Goal: Information Seeking & Learning: Find specific page/section

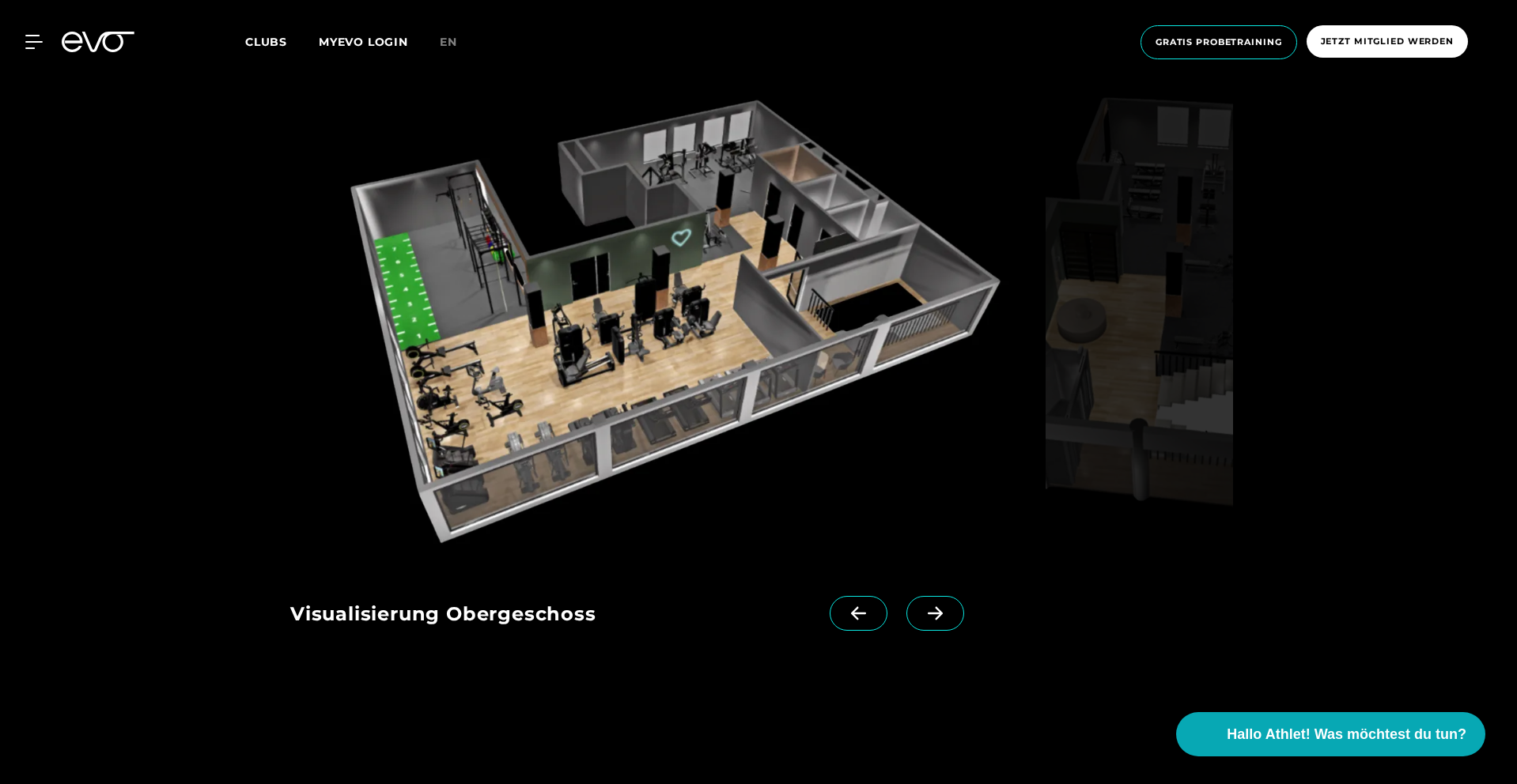
scroll to position [1657, 0]
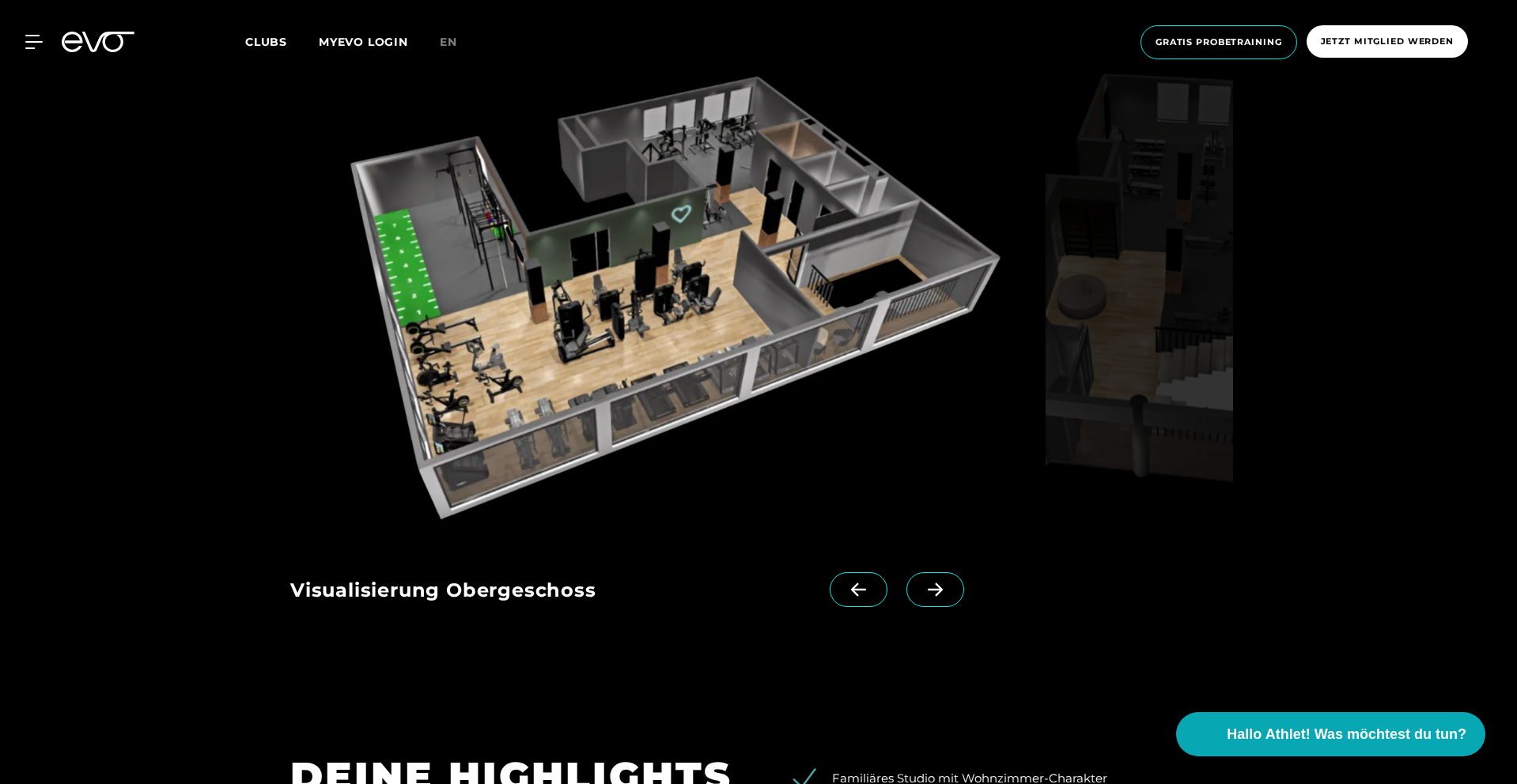
click at [922, 594] on icon at bounding box center [936, 589] width 28 height 14
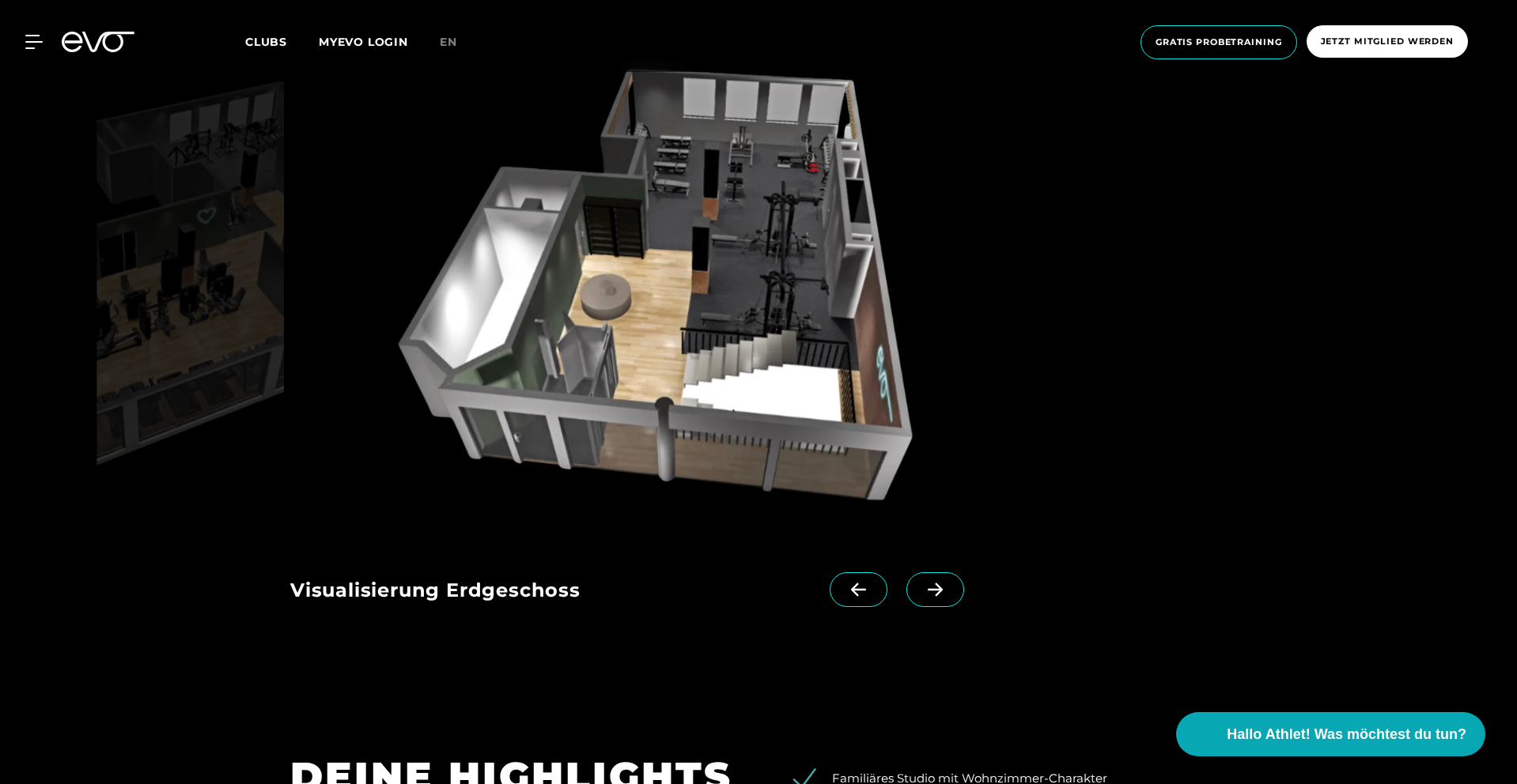
click at [922, 594] on icon at bounding box center [936, 589] width 28 height 14
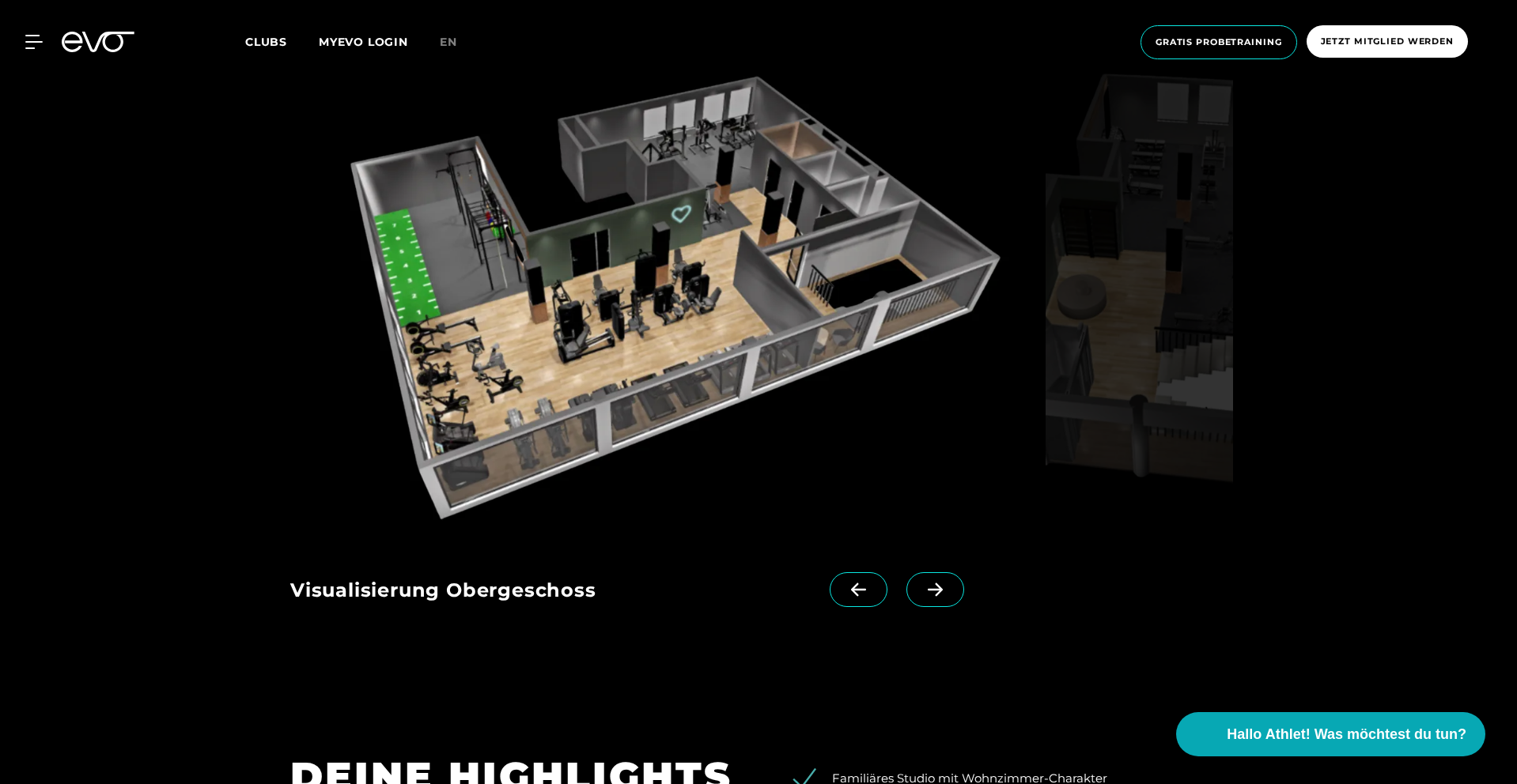
click at [922, 594] on icon at bounding box center [936, 589] width 28 height 14
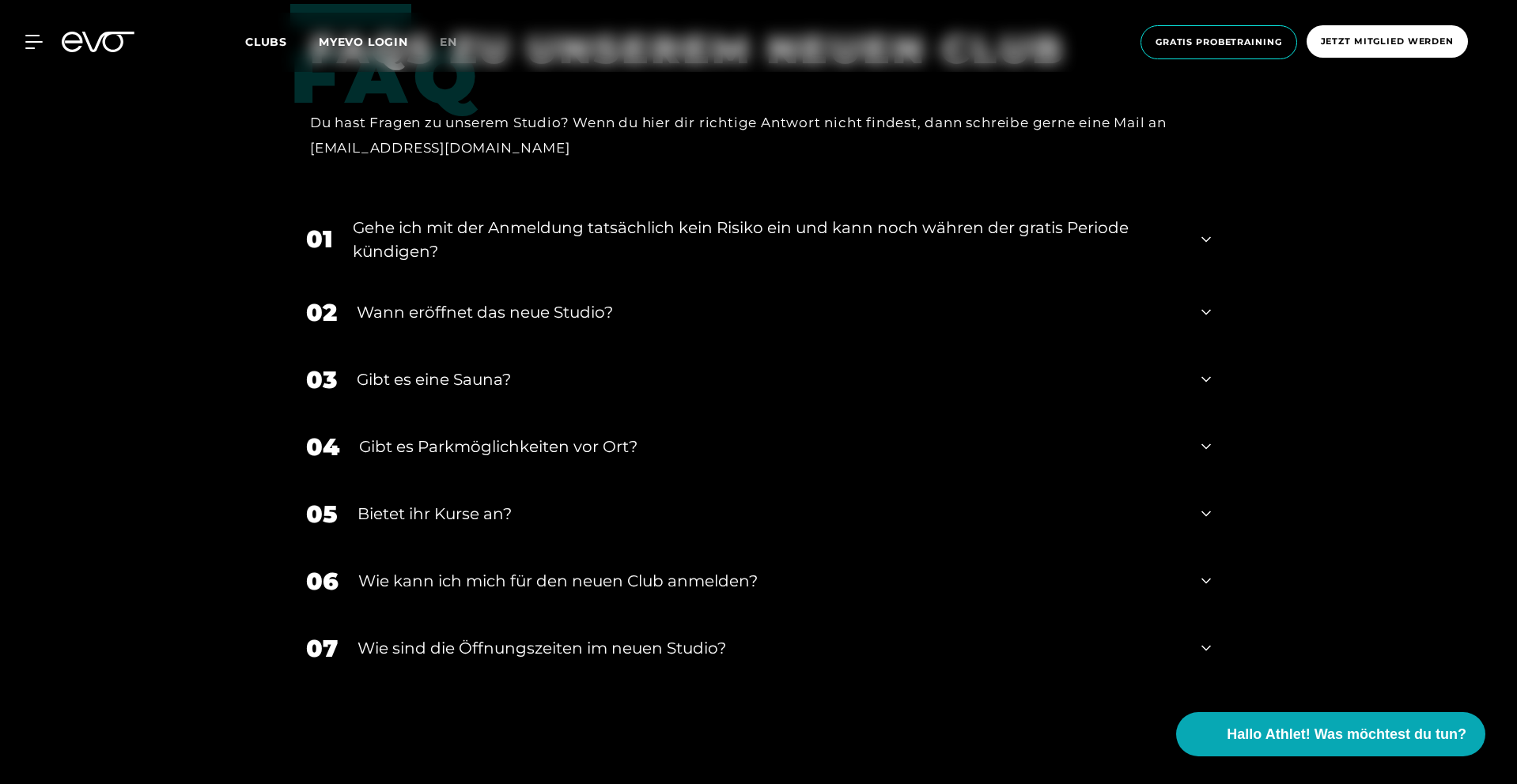
scroll to position [3466, 0]
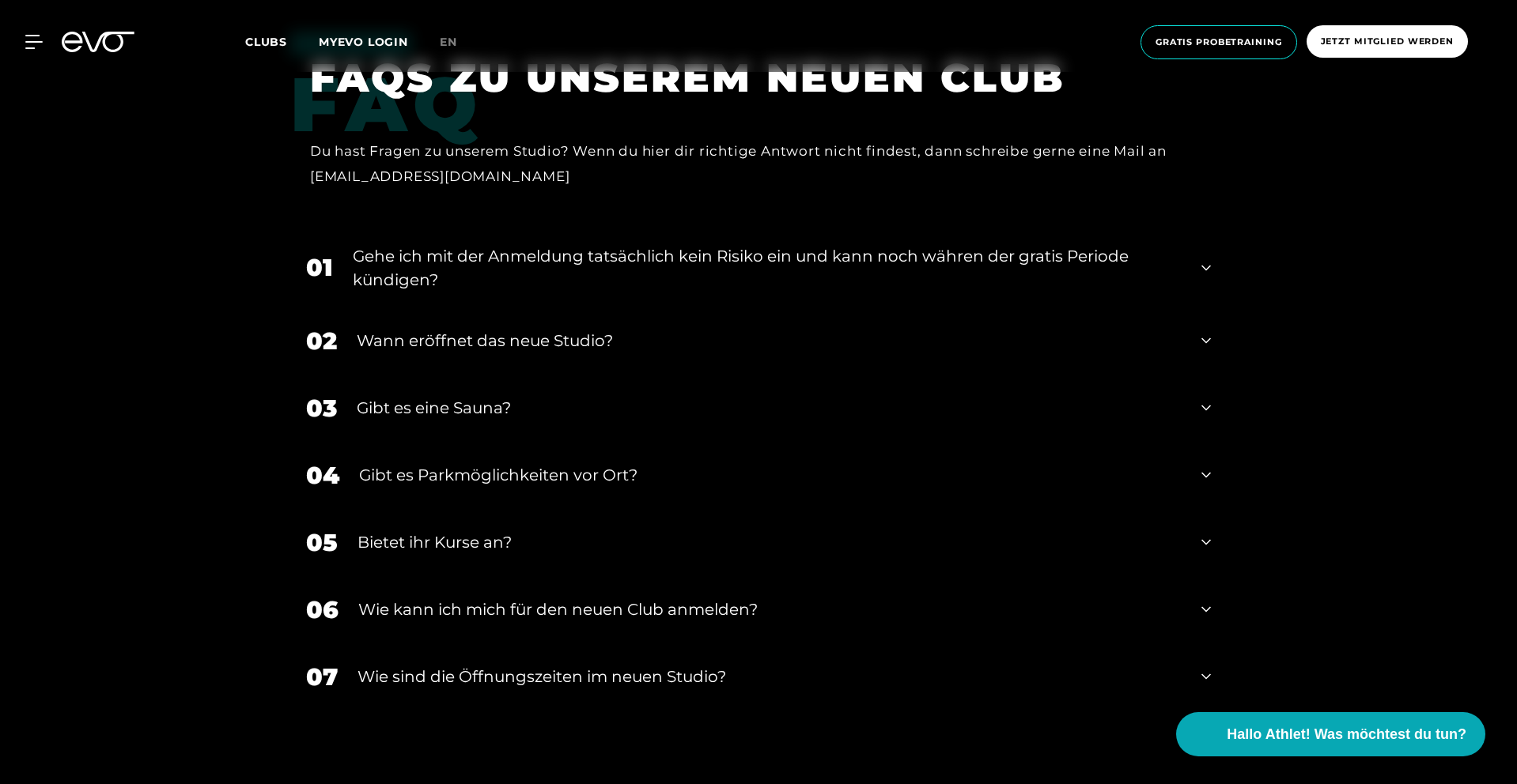
click at [1205, 258] on icon at bounding box center [1206, 267] width 9 height 19
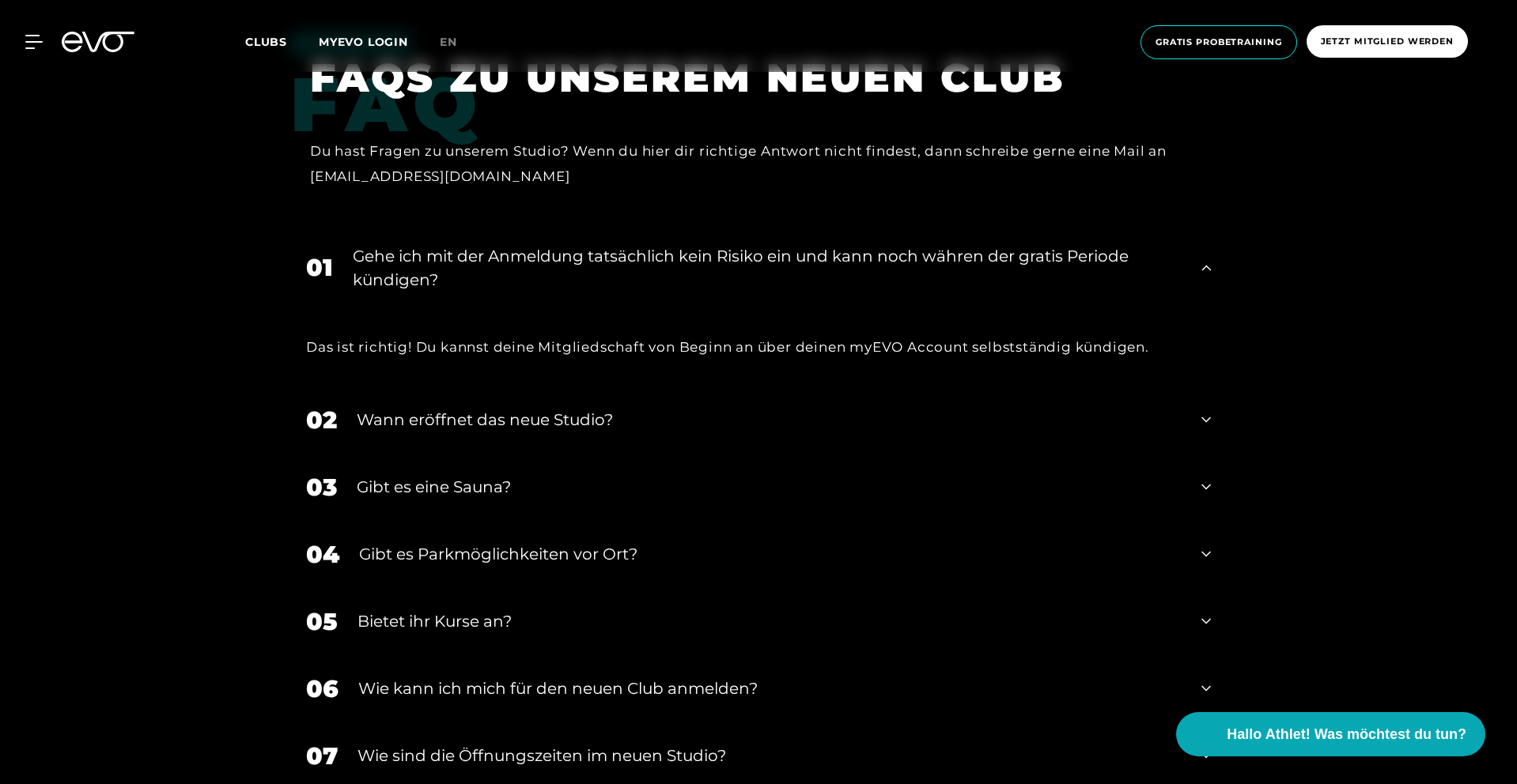
click at [1206, 410] on icon at bounding box center [1206, 420] width 9 height 19
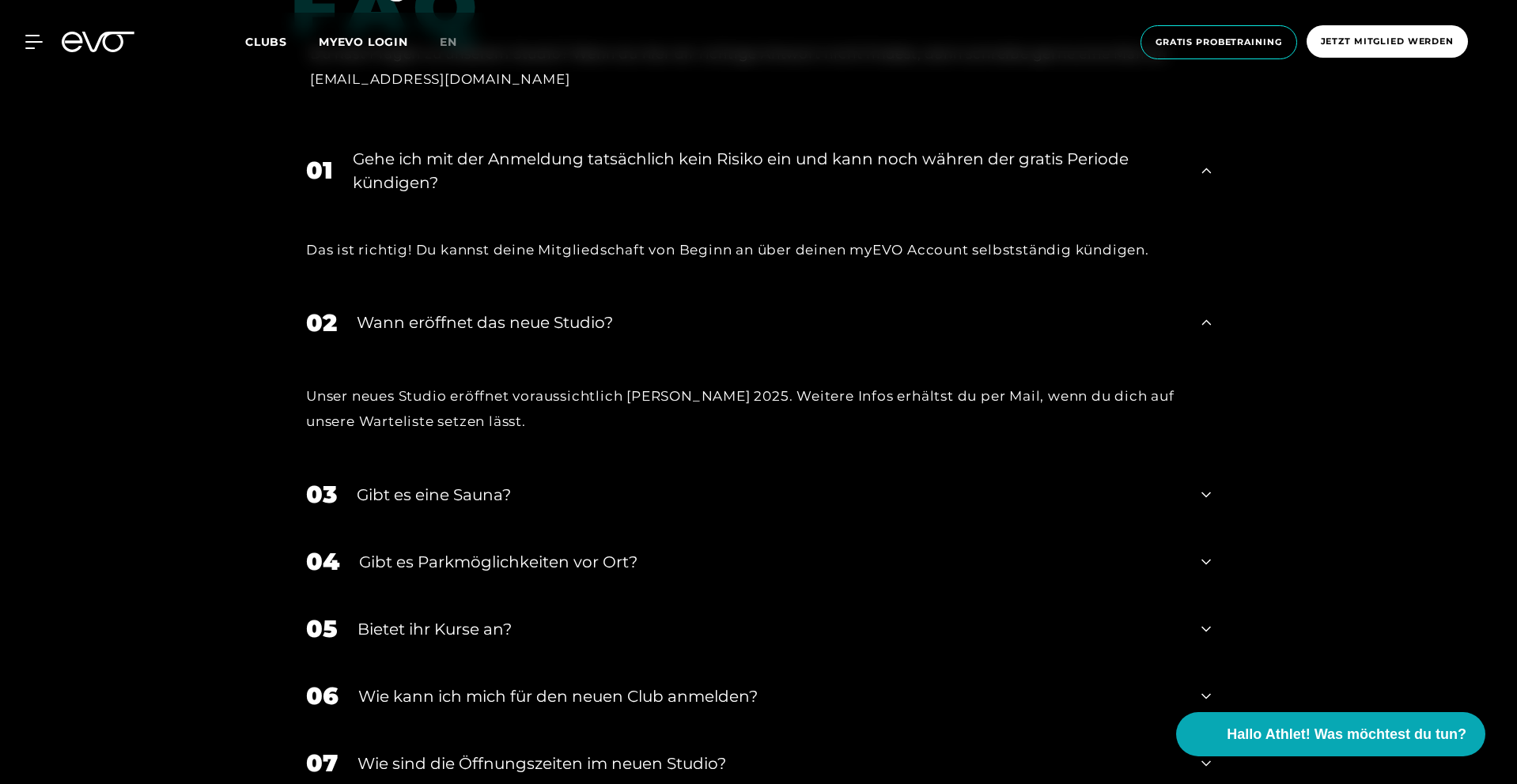
scroll to position [3569, 0]
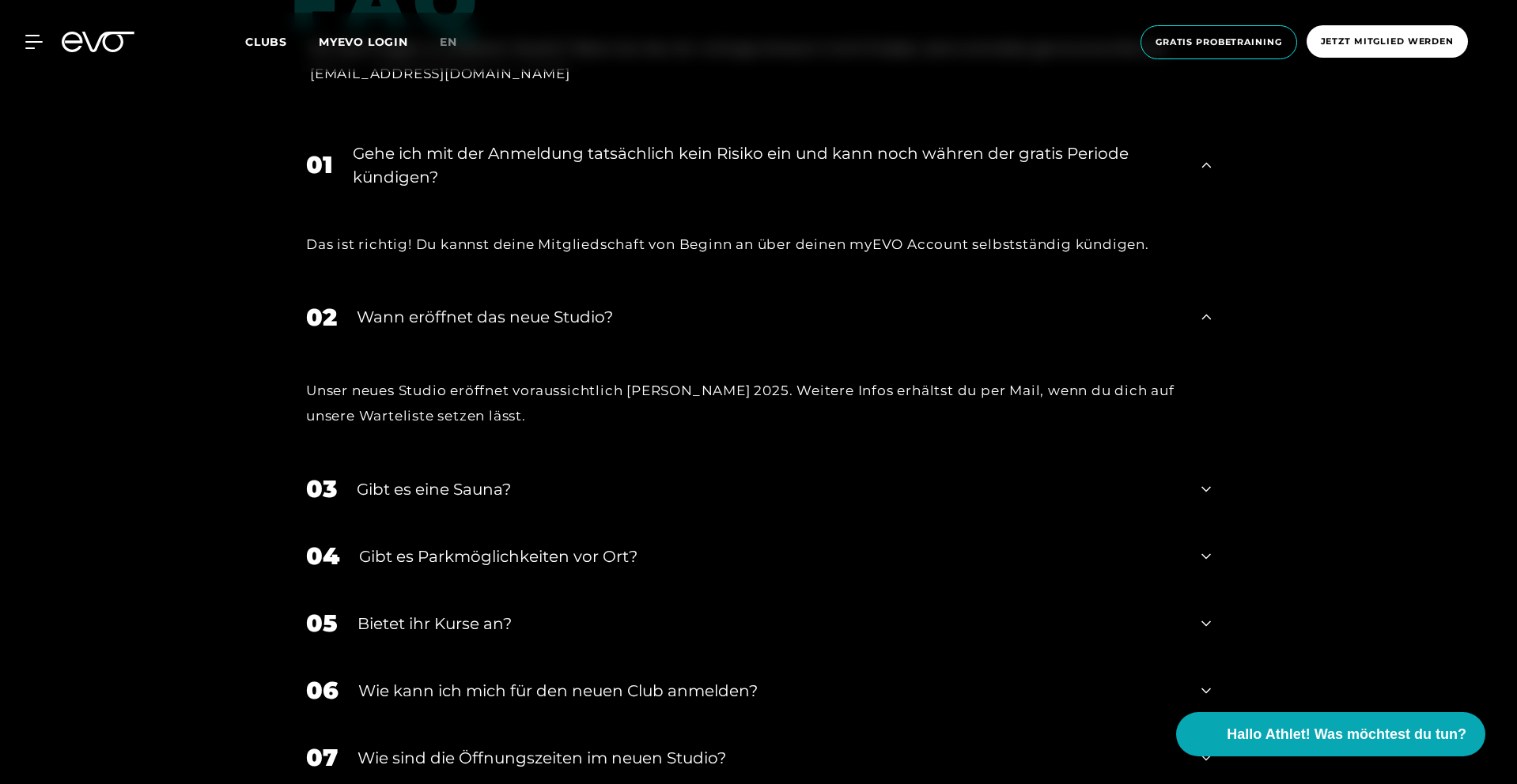
click at [1208, 487] on icon at bounding box center [1206, 490] width 9 height 6
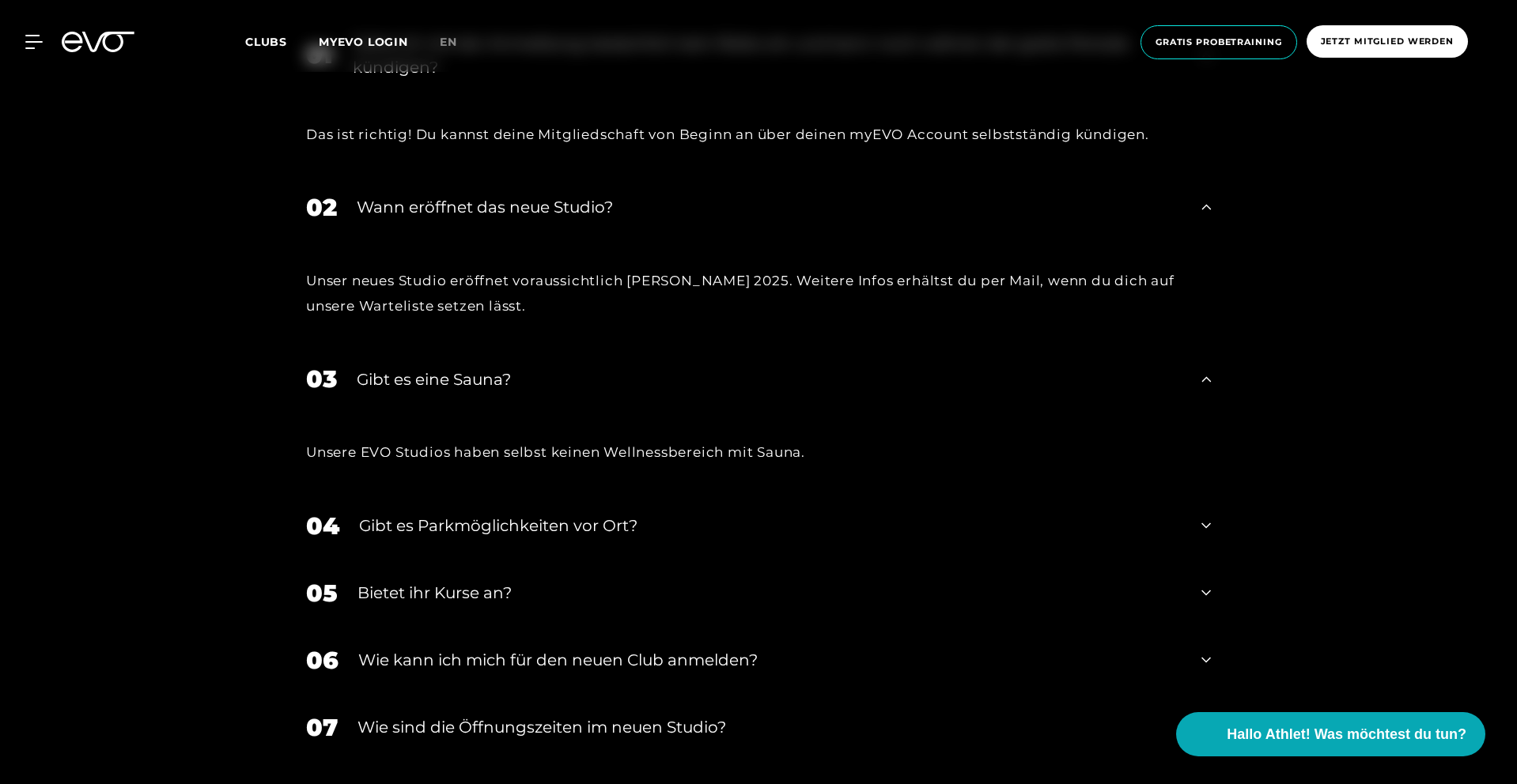
scroll to position [3685, 0]
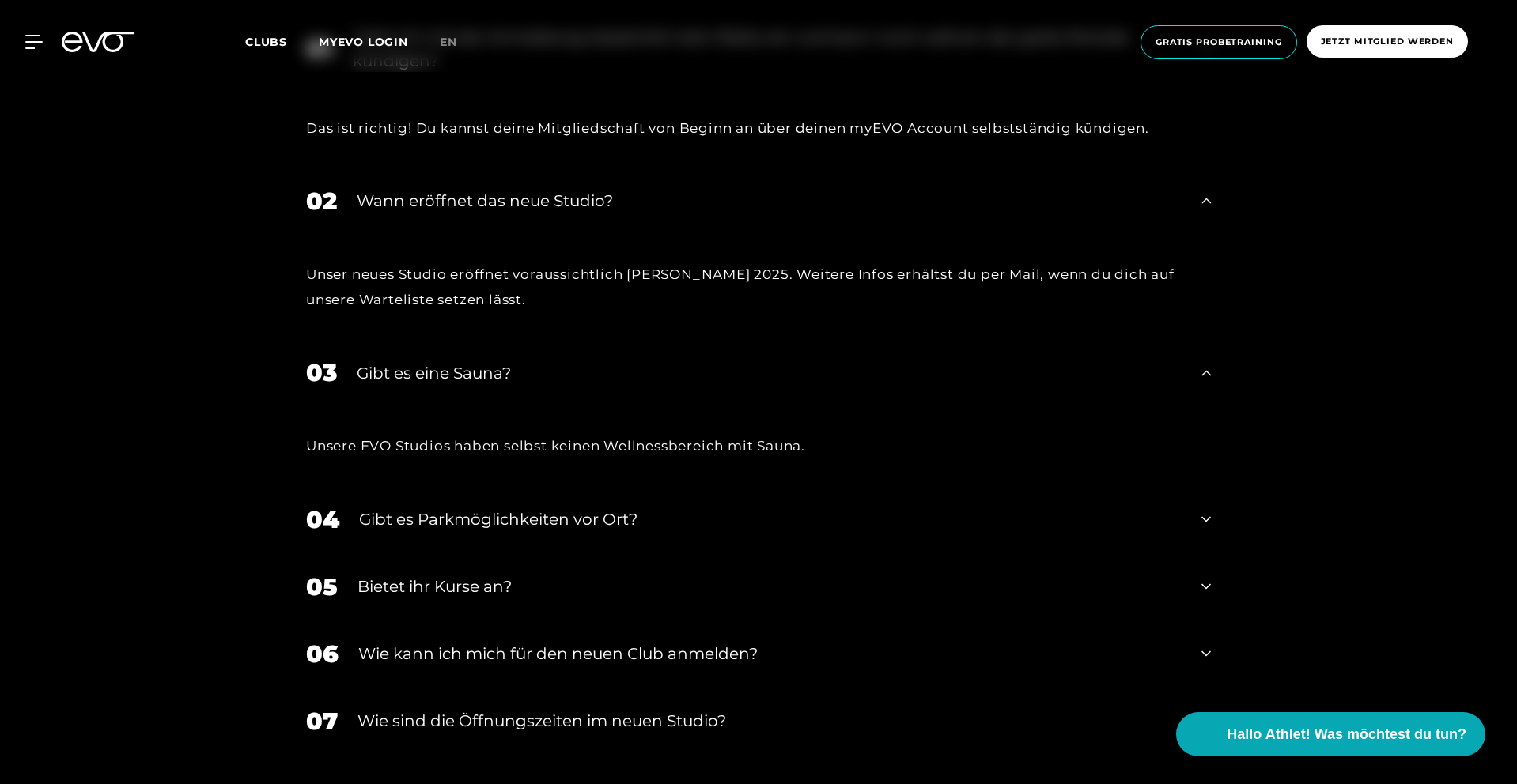
click at [1208, 510] on icon at bounding box center [1206, 519] width 9 height 19
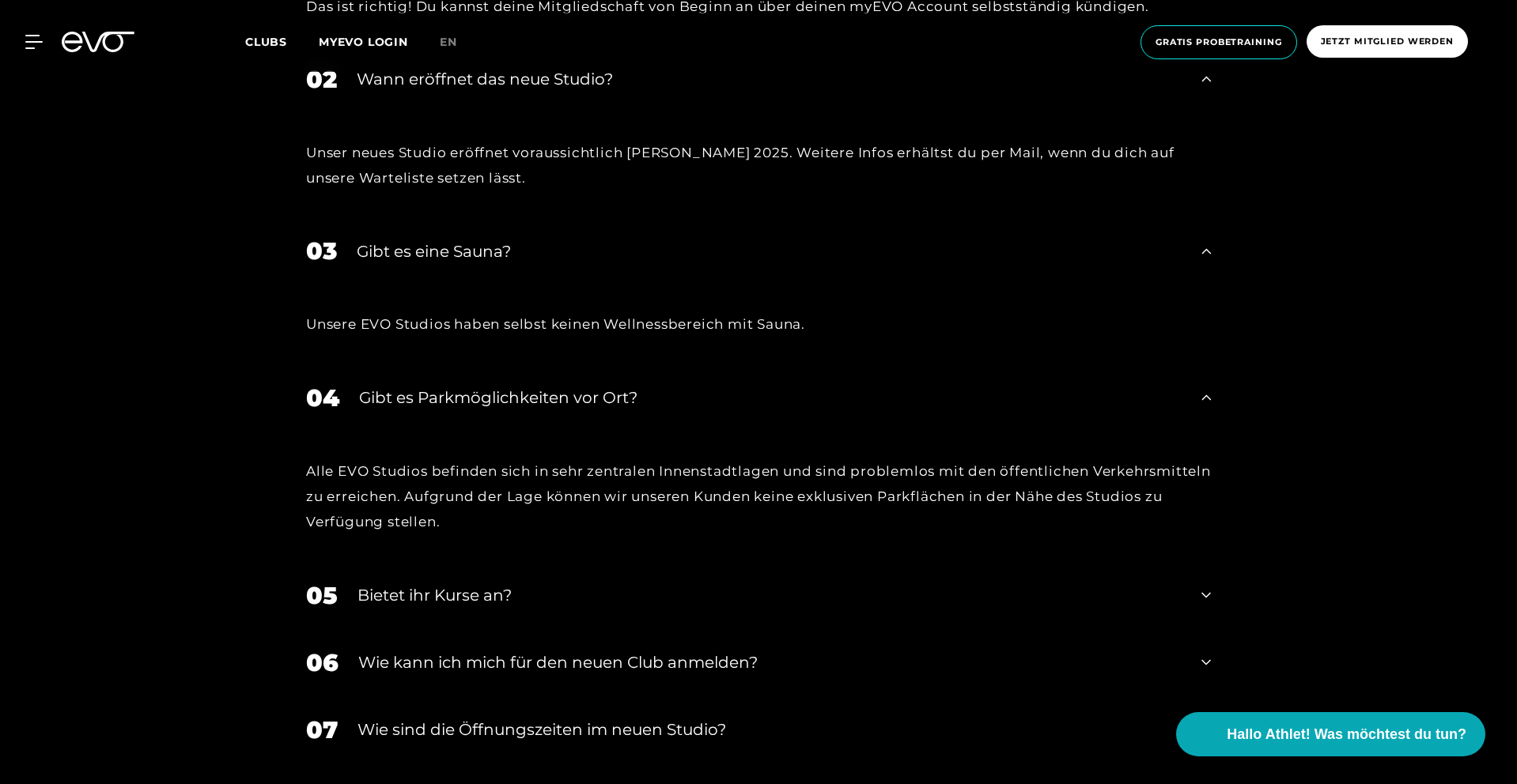
scroll to position [3807, 0]
click at [1209, 562] on div "05 Bietet ihr [DEMOGRAPHIC_DATA]?" at bounding box center [758, 595] width 937 height 67
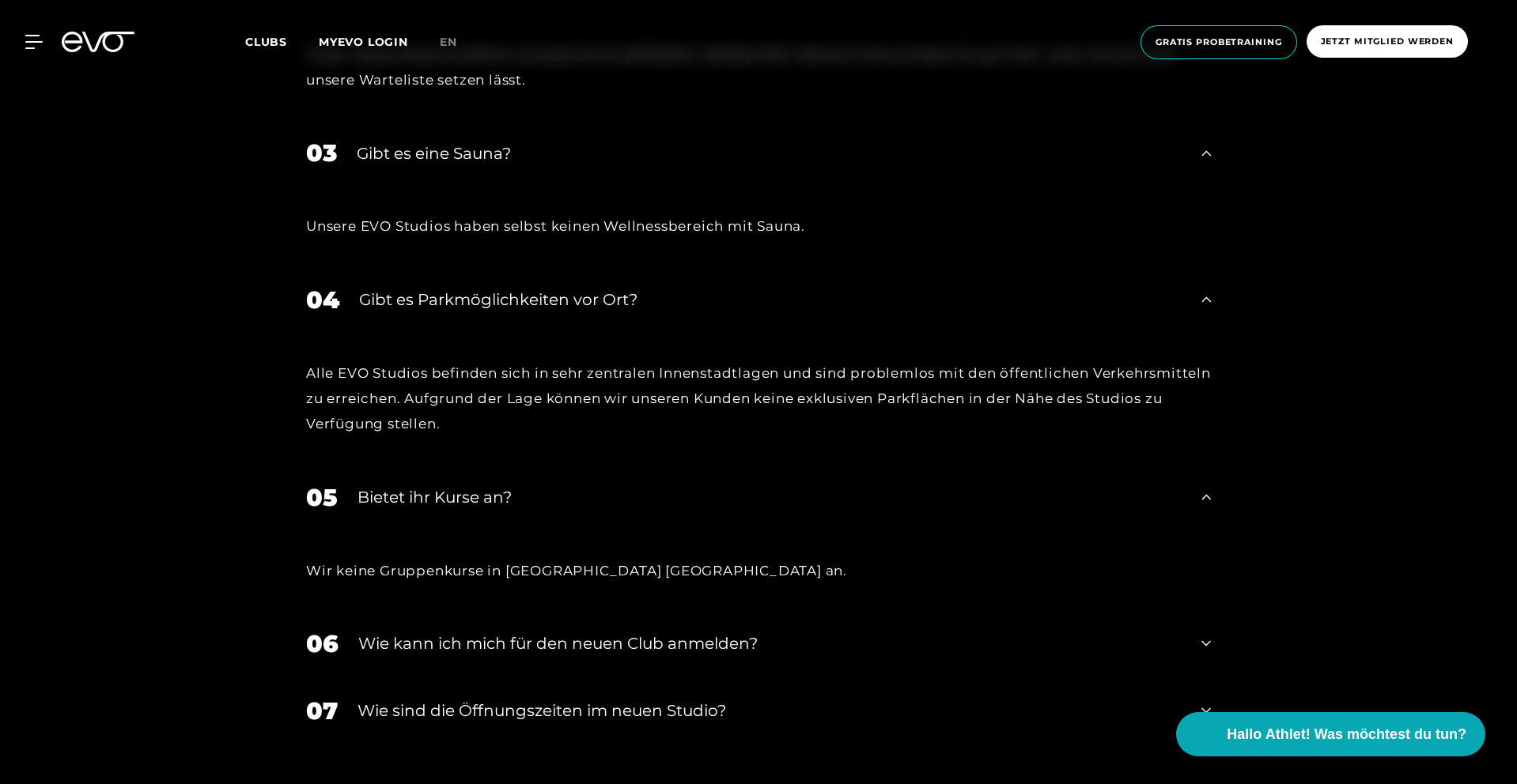
scroll to position [3906, 0]
click at [1209, 634] on icon at bounding box center [1206, 643] width 9 height 19
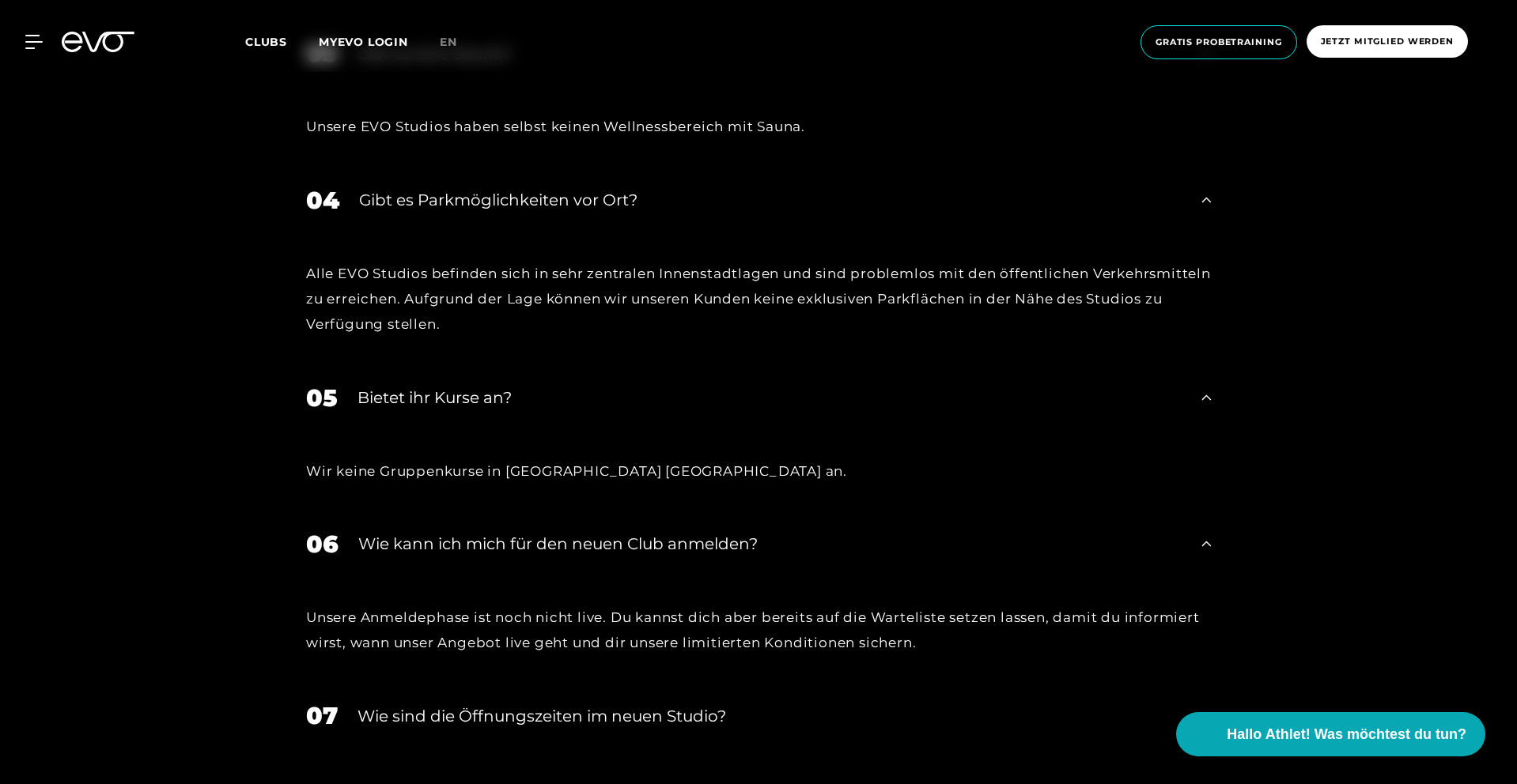
scroll to position [4050, 0]
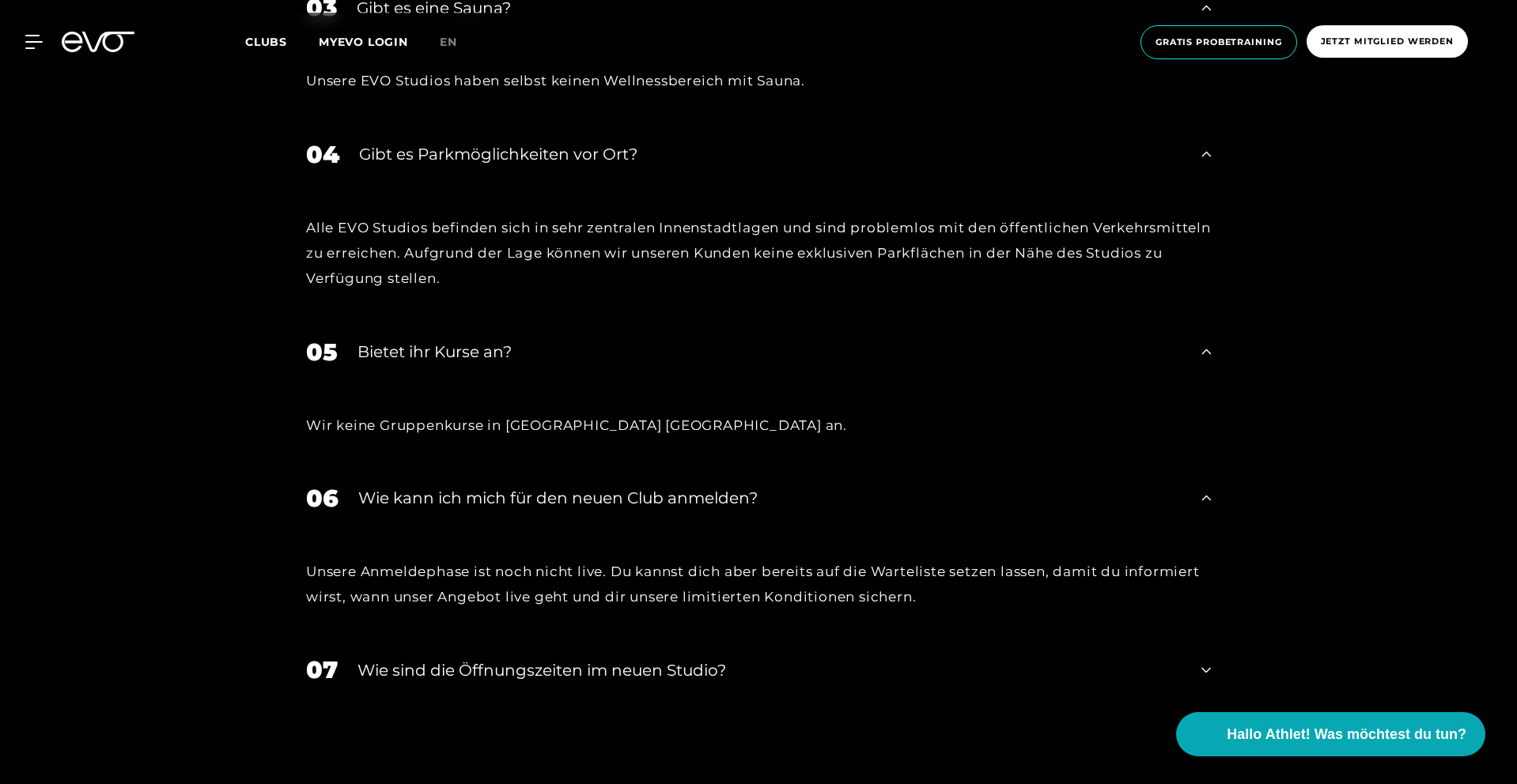
click at [1212, 636] on div "07 ​Wie sind die Öffnungszeiten im neuen Studio?" at bounding box center [758, 670] width 937 height 67
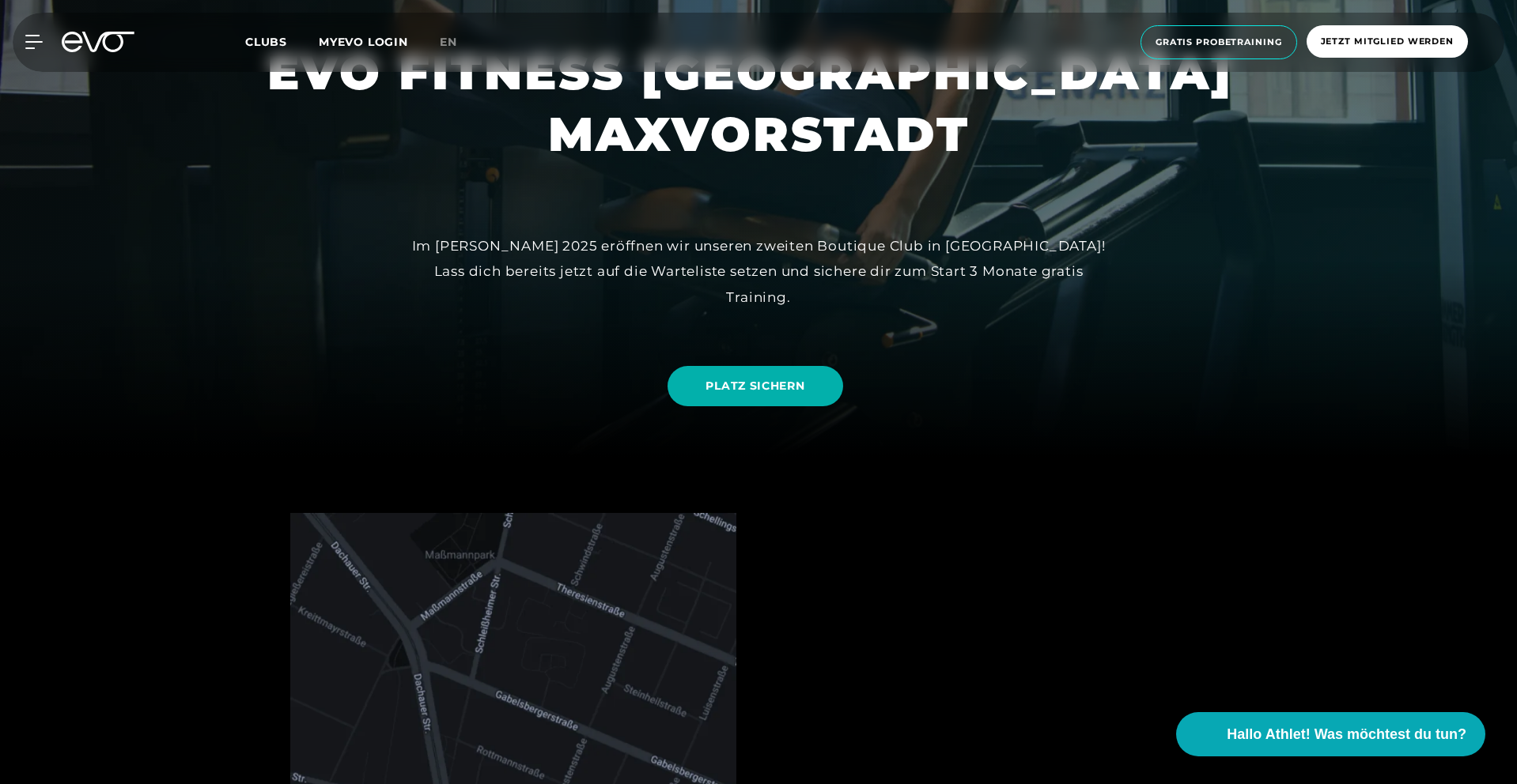
scroll to position [0, 0]
